Goal: Task Accomplishment & Management: Use online tool/utility

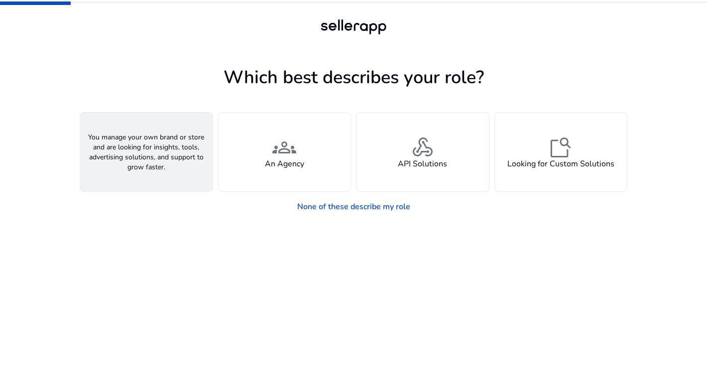
click at [165, 127] on div "person A Seller" at bounding box center [146, 152] width 132 height 79
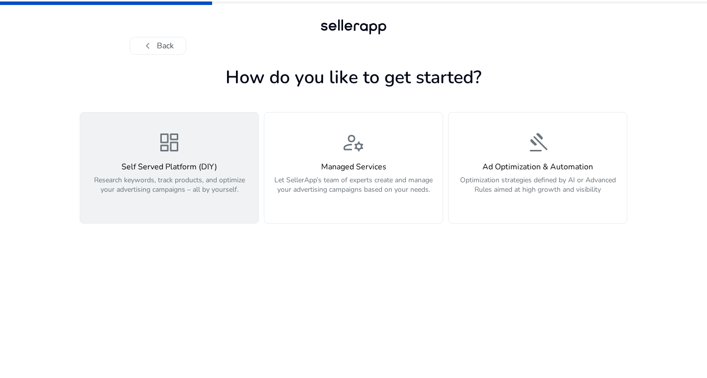
click at [179, 175] on p "Research keywords, track products, and optimize your advertising campaigns – al…" at bounding box center [169, 190] width 166 height 30
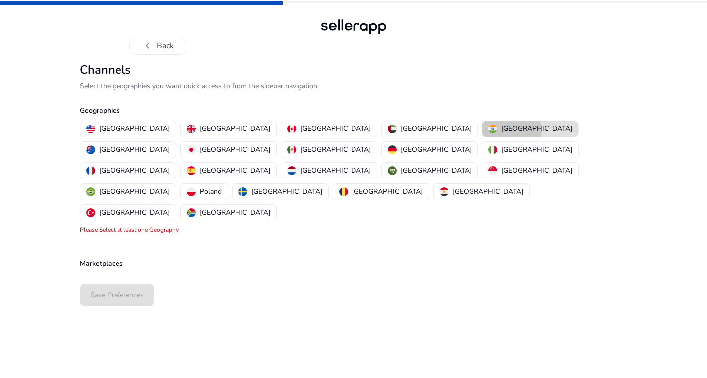
click at [501, 130] on p "[GEOGRAPHIC_DATA]" at bounding box center [536, 128] width 71 height 10
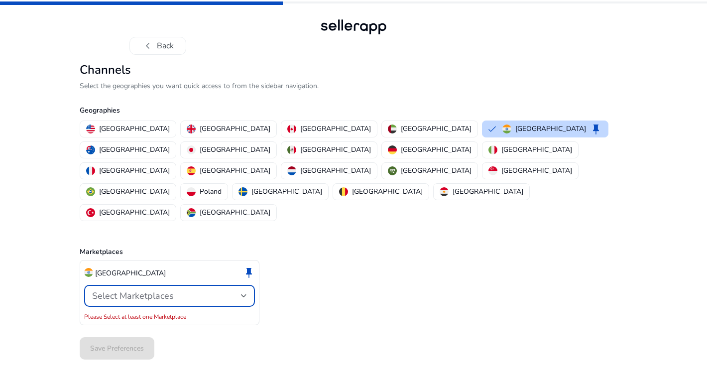
click at [203, 290] on div "Select Marketplaces" at bounding box center [166, 295] width 149 height 11
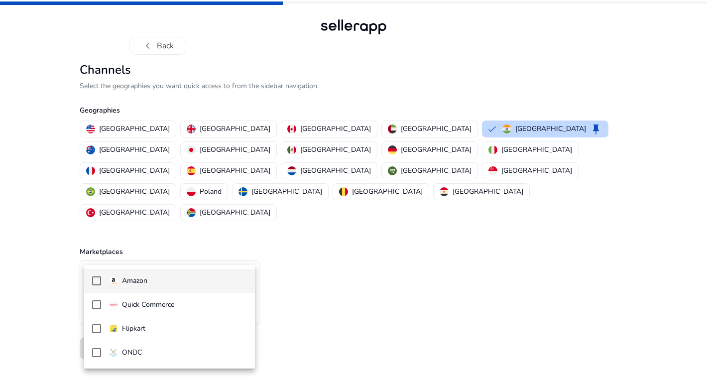
click at [162, 274] on mat-option "Amazon" at bounding box center [169, 281] width 171 height 24
click at [44, 246] on div at bounding box center [353, 189] width 707 height 378
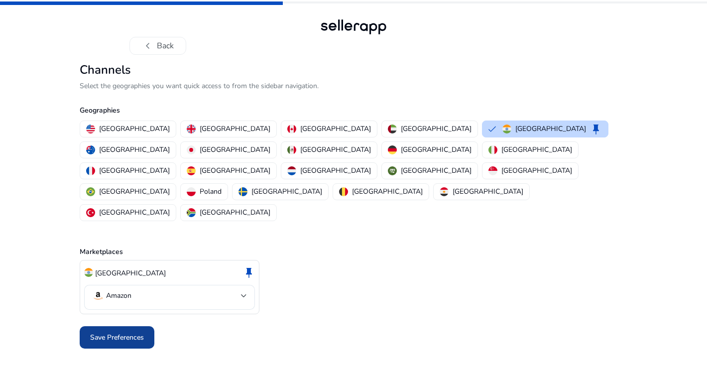
click at [130, 332] on span "Save Preferences" at bounding box center [117, 337] width 54 height 10
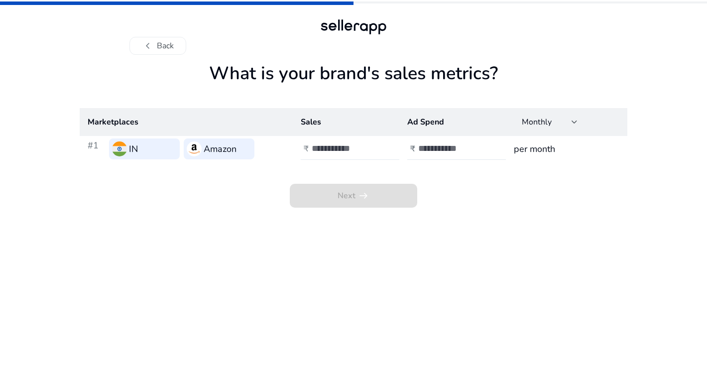
click at [352, 151] on input "number" at bounding box center [345, 148] width 67 height 11
click at [449, 148] on input "number" at bounding box center [451, 148] width 67 height 11
type input "*"
type input "******"
click at [368, 150] on input "number" at bounding box center [345, 148] width 67 height 11
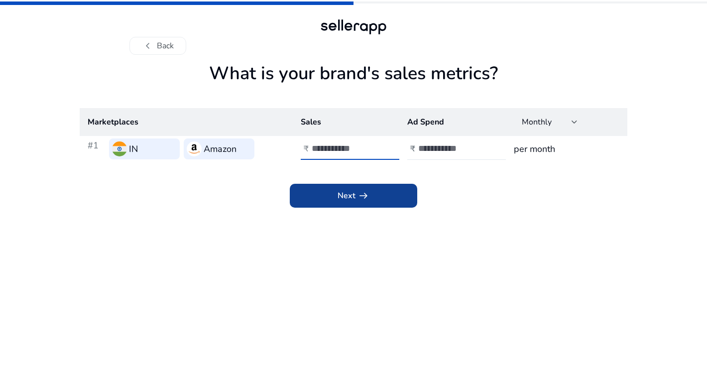
type input "******"
click at [337, 190] on span at bounding box center [353, 196] width 127 height 24
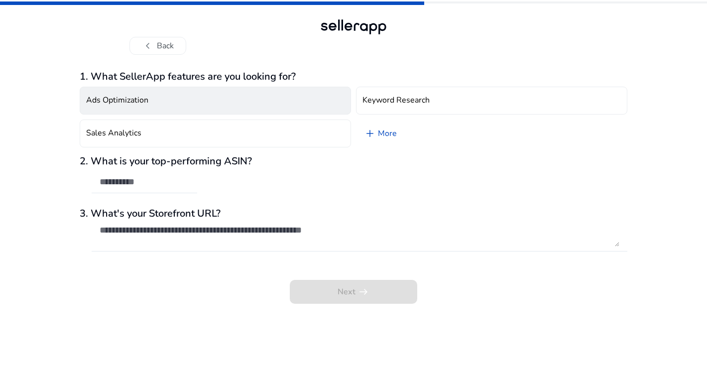
click at [131, 104] on h4 "Ads Optimization" at bounding box center [117, 100] width 62 height 9
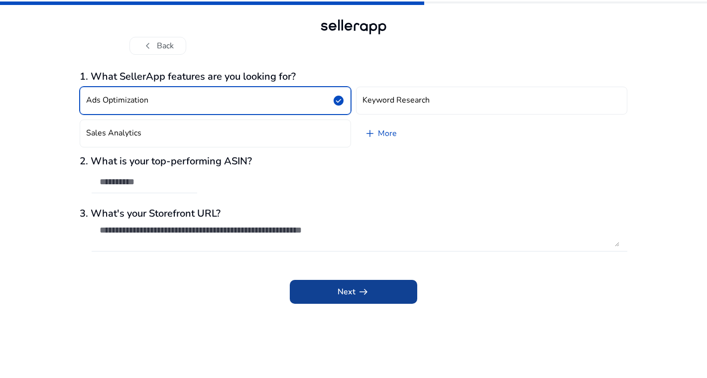
click at [330, 293] on span at bounding box center [353, 292] width 127 height 24
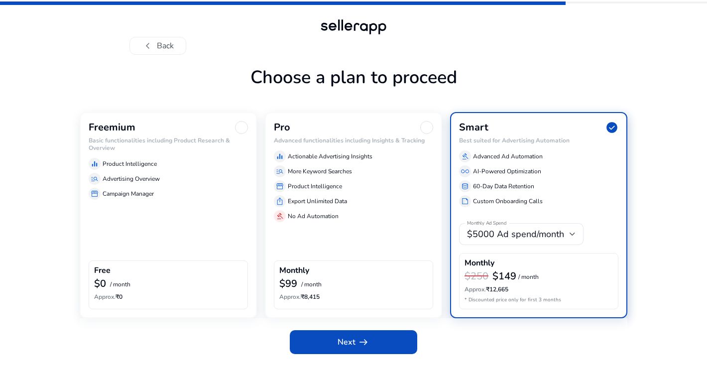
click at [199, 160] on div "equalizer Product Intelligence" at bounding box center [168, 164] width 159 height 12
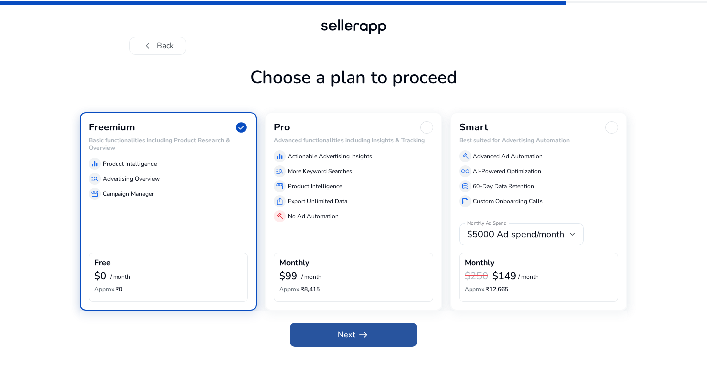
click at [360, 335] on span "arrow_right_alt" at bounding box center [364, 335] width 12 height 12
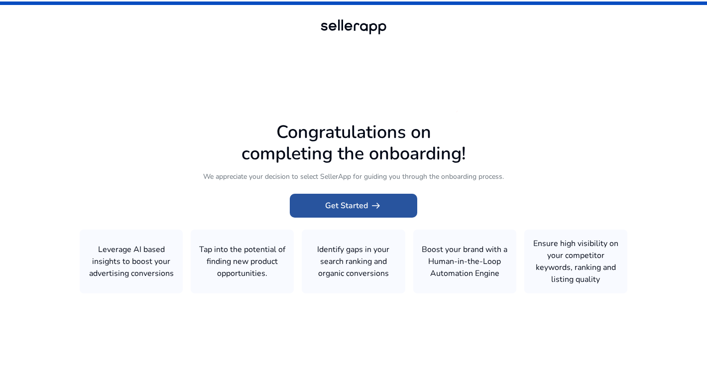
click at [386, 198] on span at bounding box center [353, 206] width 127 height 24
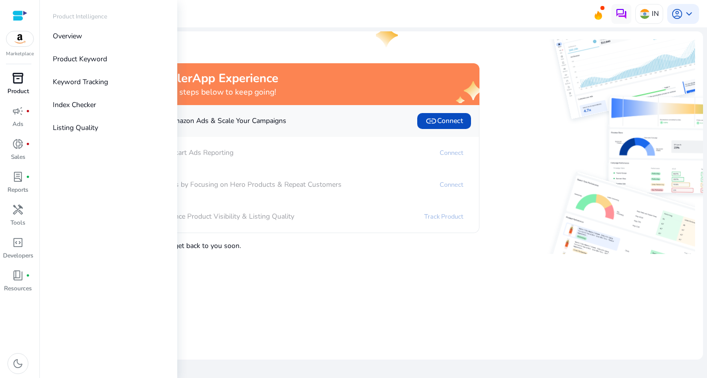
click at [15, 82] on span "inventory_2" at bounding box center [18, 78] width 12 height 12
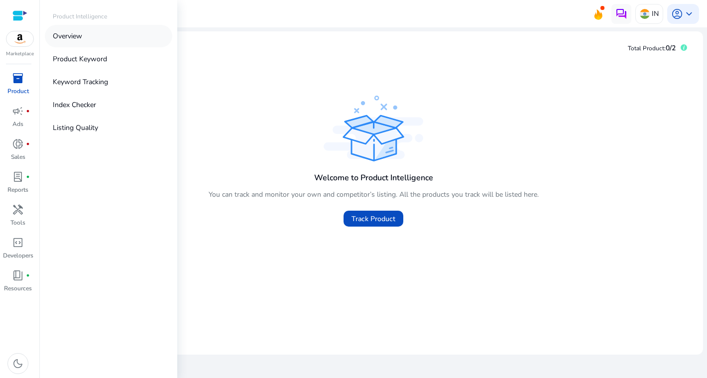
click at [71, 37] on p "Overview" at bounding box center [67, 36] width 29 height 10
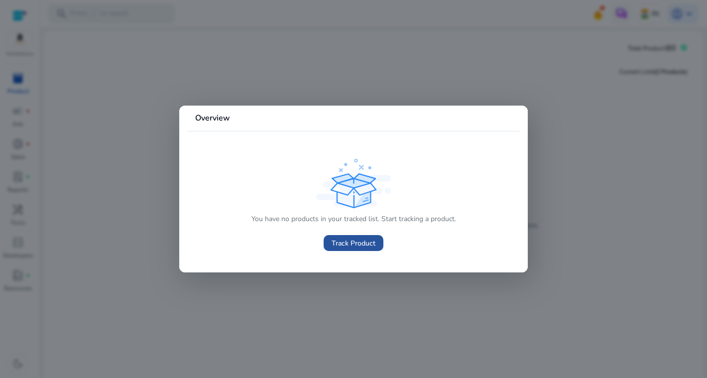
click at [363, 246] on span "Track Product" at bounding box center [354, 243] width 44 height 10
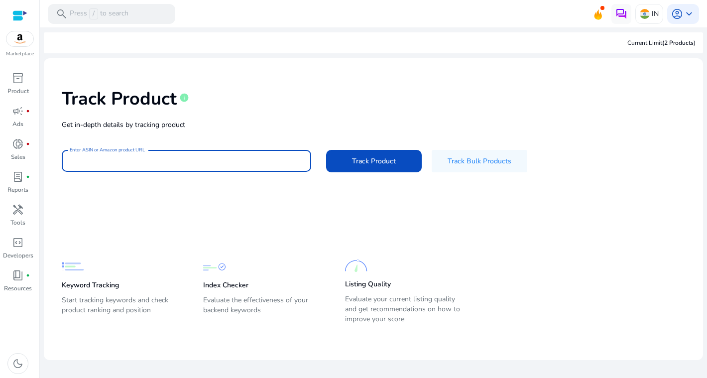
click at [152, 158] on input "Enter ASIN or Amazon product URL" at bounding box center [187, 160] width 234 height 11
click at [214, 162] on input "Enter ASIN or Amazon product URL" at bounding box center [187, 160] width 234 height 11
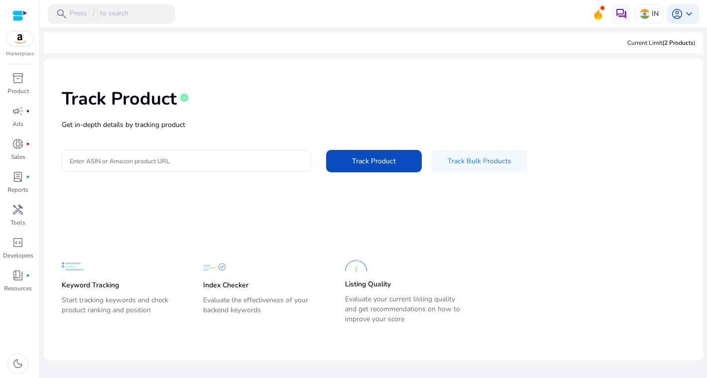
click at [144, 167] on div at bounding box center [187, 161] width 234 height 22
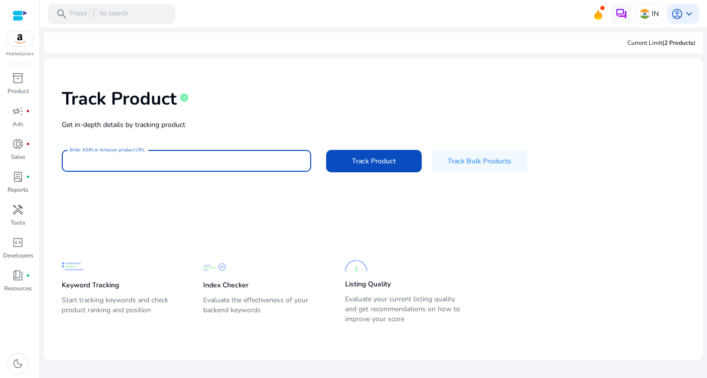
paste input "**********"
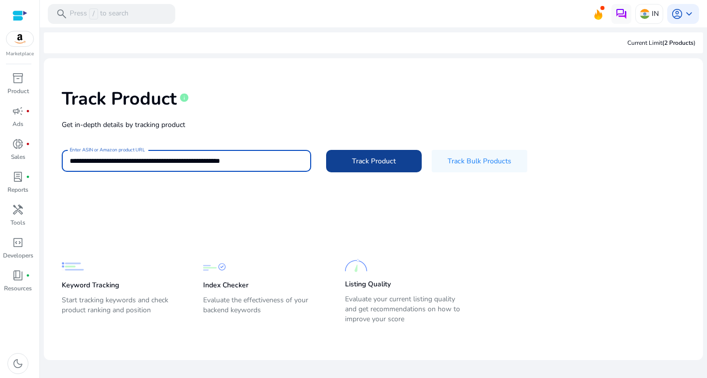
click at [365, 157] on span "Track Product" at bounding box center [374, 161] width 44 height 10
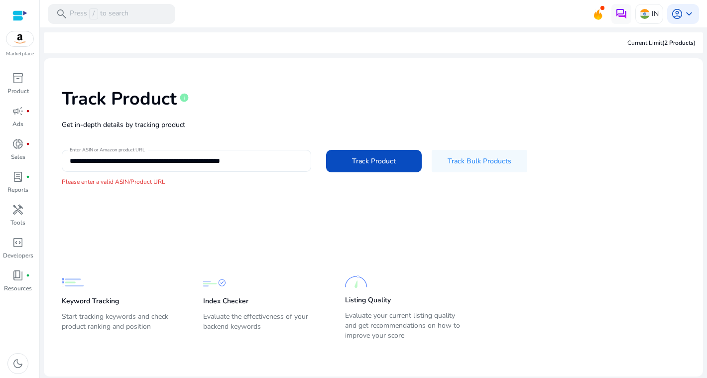
click at [173, 165] on input "**********" at bounding box center [187, 160] width 234 height 11
click at [173, 164] on input "**********" at bounding box center [187, 160] width 234 height 11
paste input
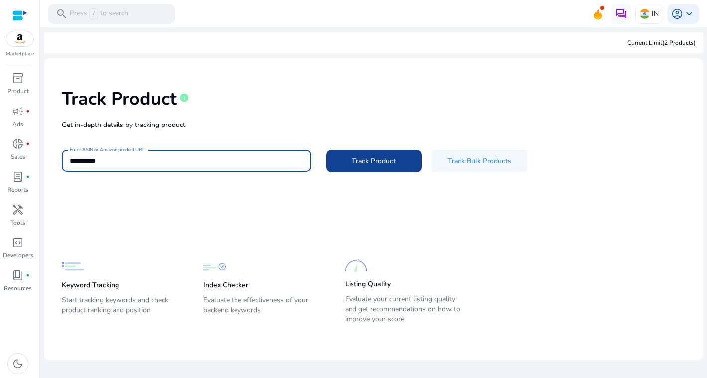
type input "**********"
click at [372, 161] on span "Track Product" at bounding box center [374, 161] width 44 height 10
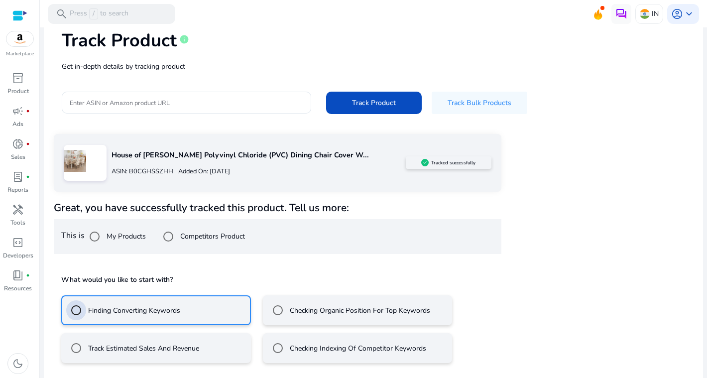
scroll to position [103, 0]
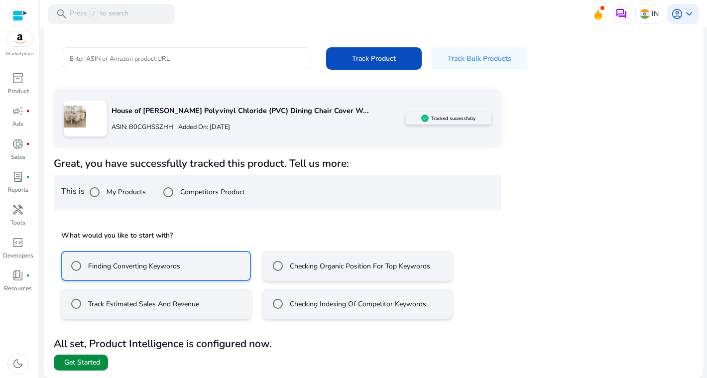
click at [89, 360] on span "Get Started" at bounding box center [82, 363] width 36 height 10
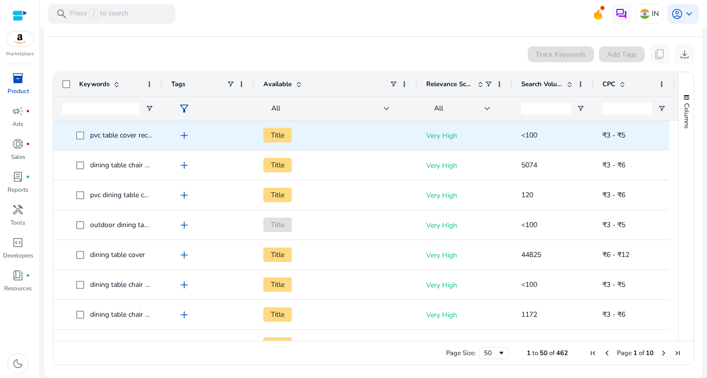
scroll to position [186, 0]
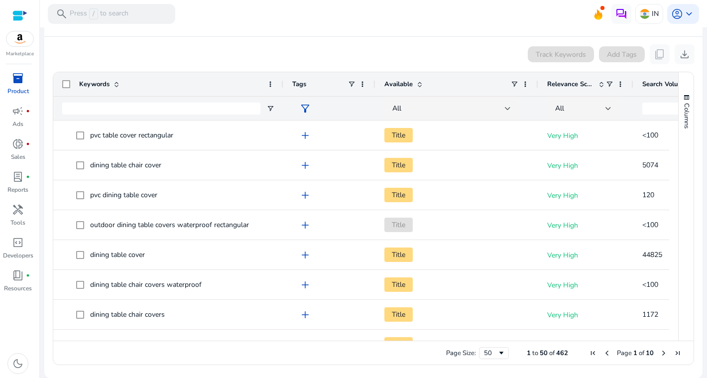
drag, startPoint x: 160, startPoint y: 82, endPoint x: 281, endPoint y: 102, distance: 122.7
click at [281, 102] on div "Keywords Tags Available Relevance Score" at bounding box center [428, 96] width 751 height 48
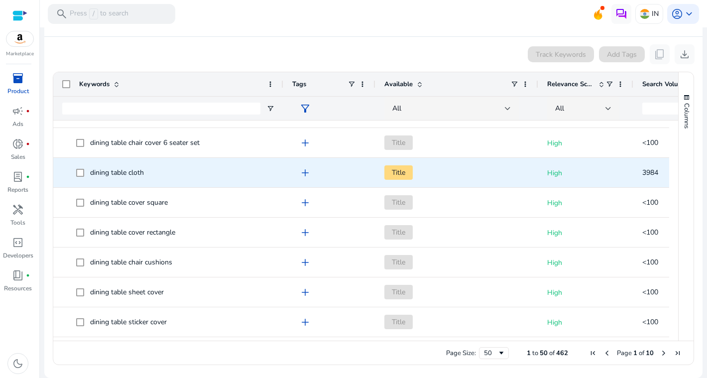
scroll to position [1062, 0]
